Goal: Use online tool/utility

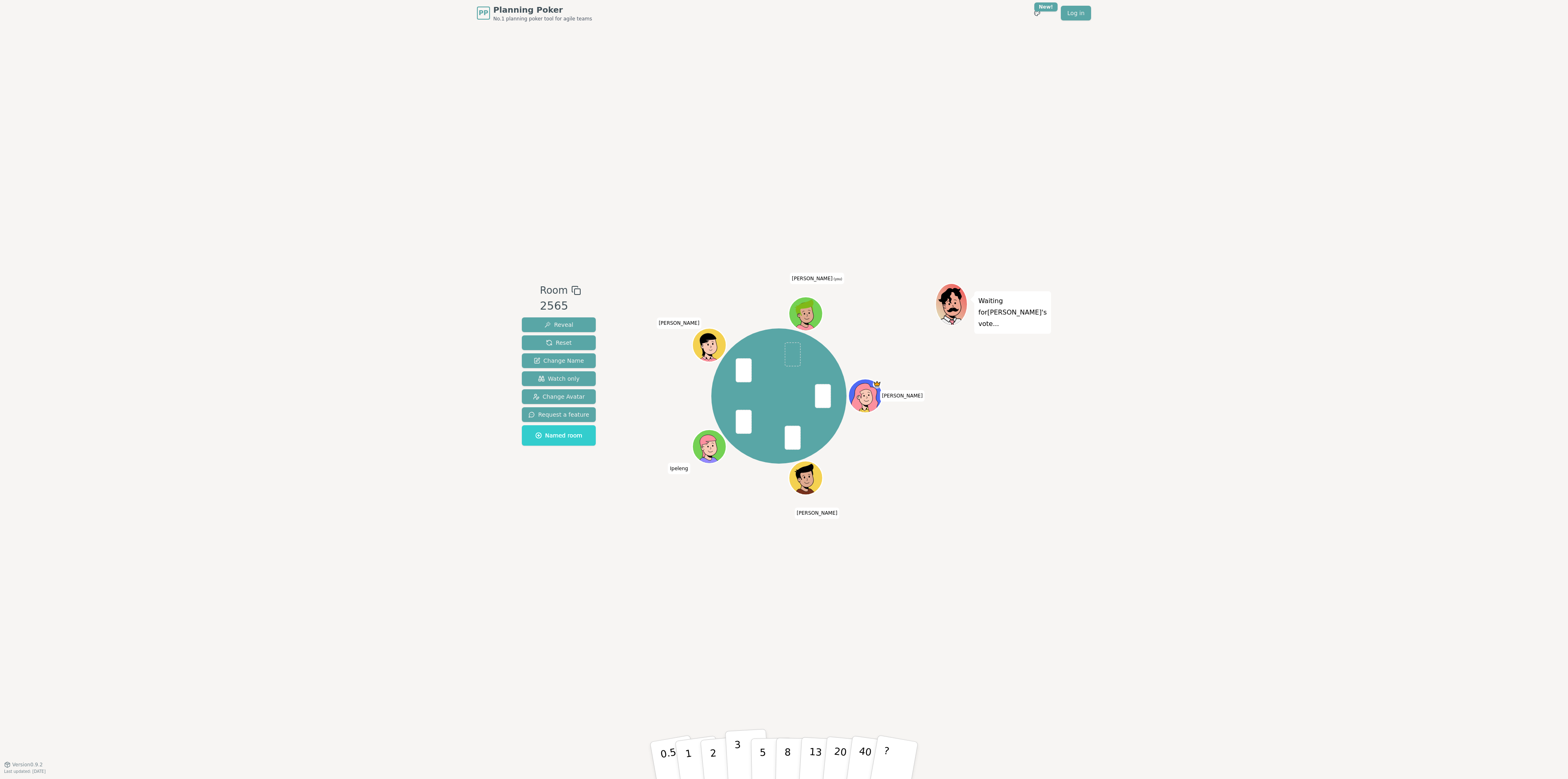
click at [739, 749] on p "3" at bounding box center [738, 761] width 9 height 44
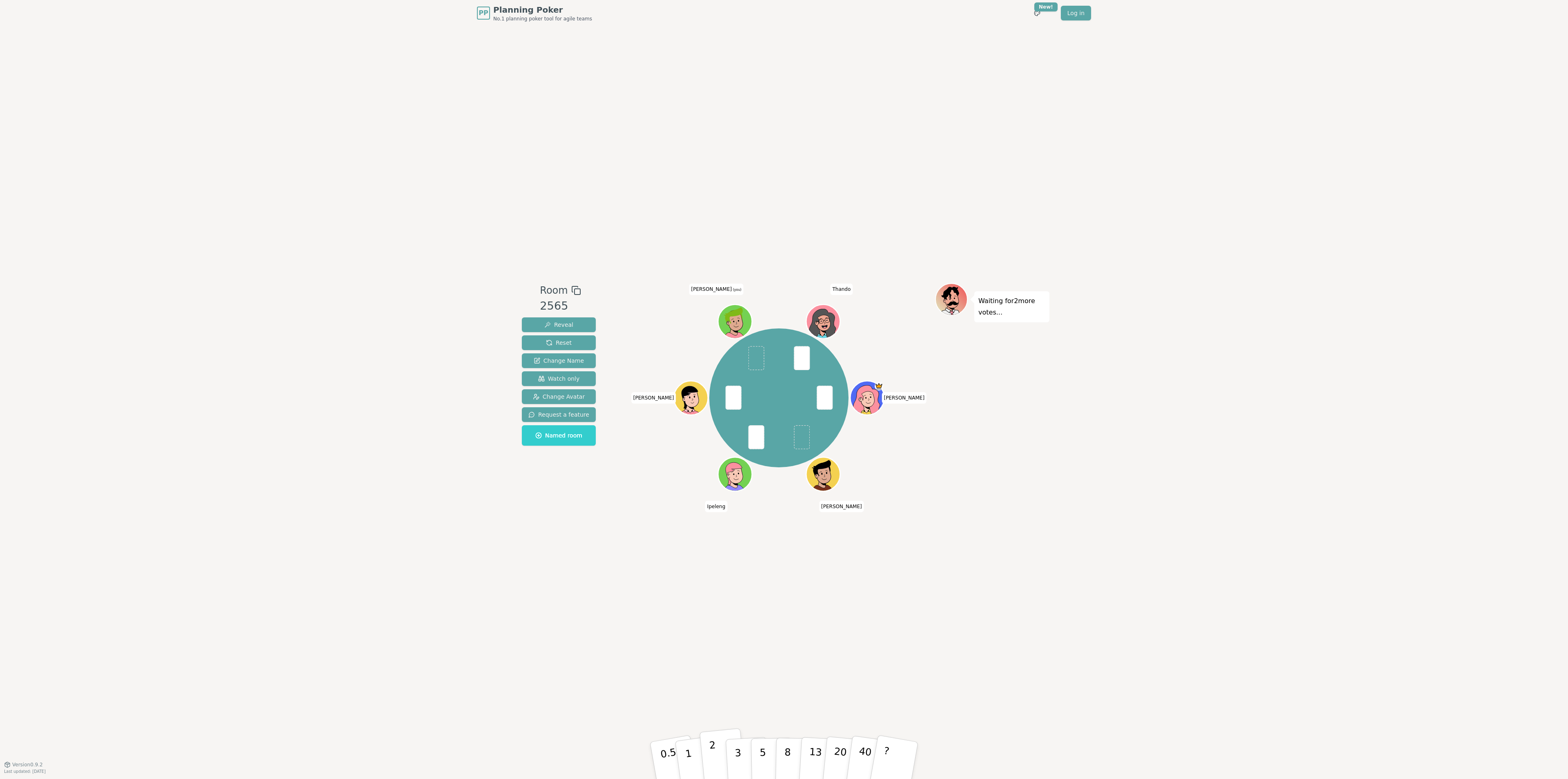
click at [712, 758] on p "2" at bounding box center [714, 761] width 10 height 44
drag, startPoint x: 691, startPoint y: 752, endPoint x: 690, endPoint y: 744, distance: 8.1
click at [691, 752] on button "1" at bounding box center [698, 761] width 49 height 66
click at [705, 752] on button "2" at bounding box center [723, 761] width 46 height 65
drag, startPoint x: 688, startPoint y: 752, endPoint x: 677, endPoint y: 706, distance: 47.3
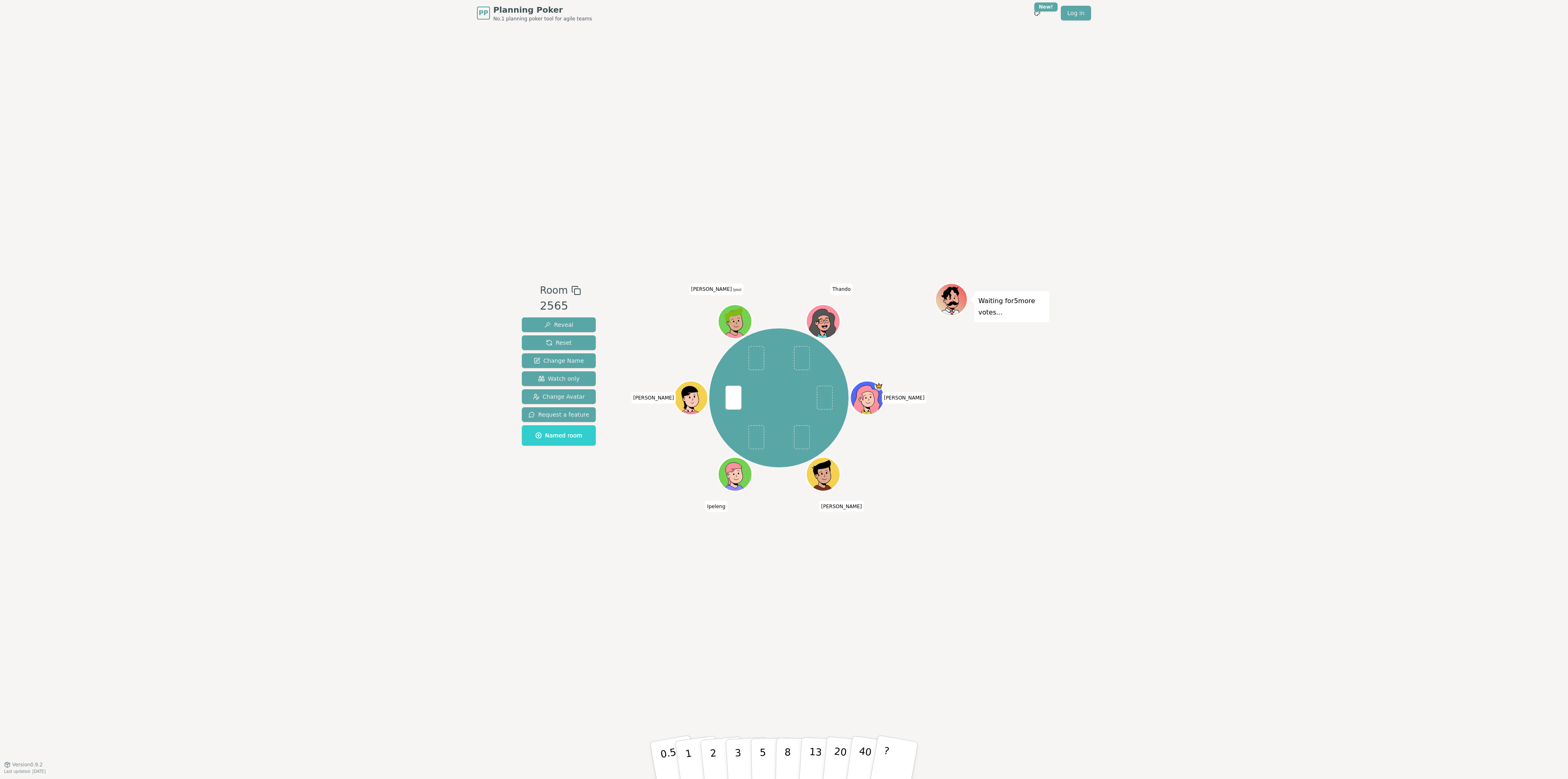
click at [688, 748] on p "1" at bounding box center [691, 770] width 12 height 44
click at [682, 742] on button "1" at bounding box center [698, 761] width 49 height 66
drag, startPoint x: 717, startPoint y: 758, endPoint x: 723, endPoint y: 758, distance: 6.0
click at [717, 758] on button "2" at bounding box center [723, 761] width 46 height 65
